Goal: Find contact information: Find contact information

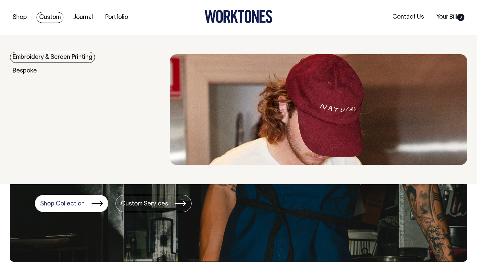
click at [41, 56] on link "Embroidery & Screen Printing" at bounding box center [52, 57] width 85 height 11
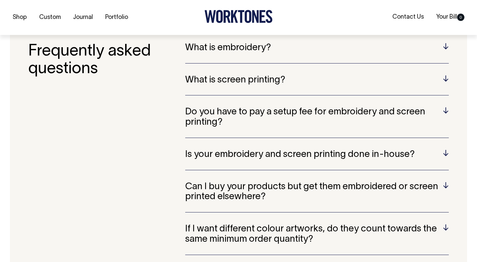
scroll to position [1306, 0]
click at [446, 116] on h5 "Do you have to pay a setup fee for embroidery and screen printing?" at bounding box center [317, 117] width 264 height 21
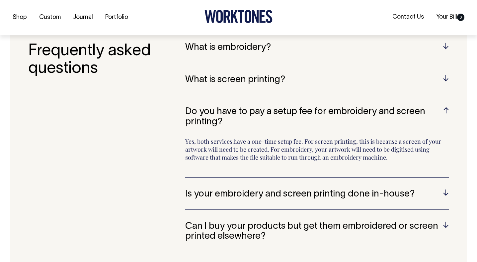
click at [446, 105] on div "What is embroidery? Embroidery is a technique that involves stitching designs o…" at bounding box center [317, 222] width 264 height 360
click at [445, 107] on h5 "Do you have to pay a setup fee for embroidery and screen printing?" at bounding box center [317, 117] width 264 height 21
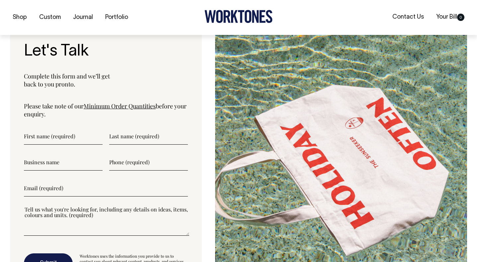
scroll to position [1688, 0]
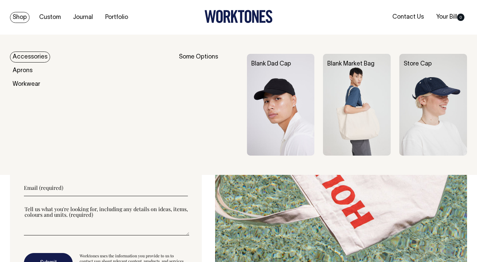
click at [168, 15] on div at bounding box center [238, 17] width 152 height 15
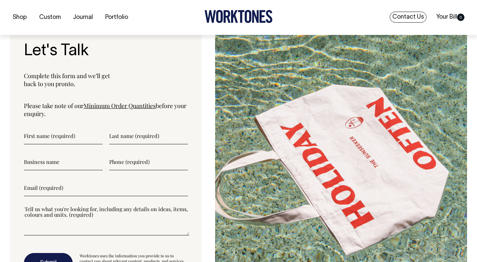
click at [406, 19] on link "Contact Us" at bounding box center [408, 17] width 37 height 11
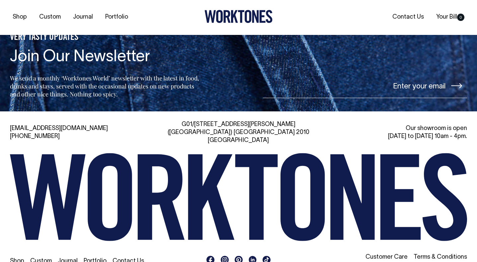
scroll to position [1406, 0]
